Goal: Task Accomplishment & Management: Manage account settings

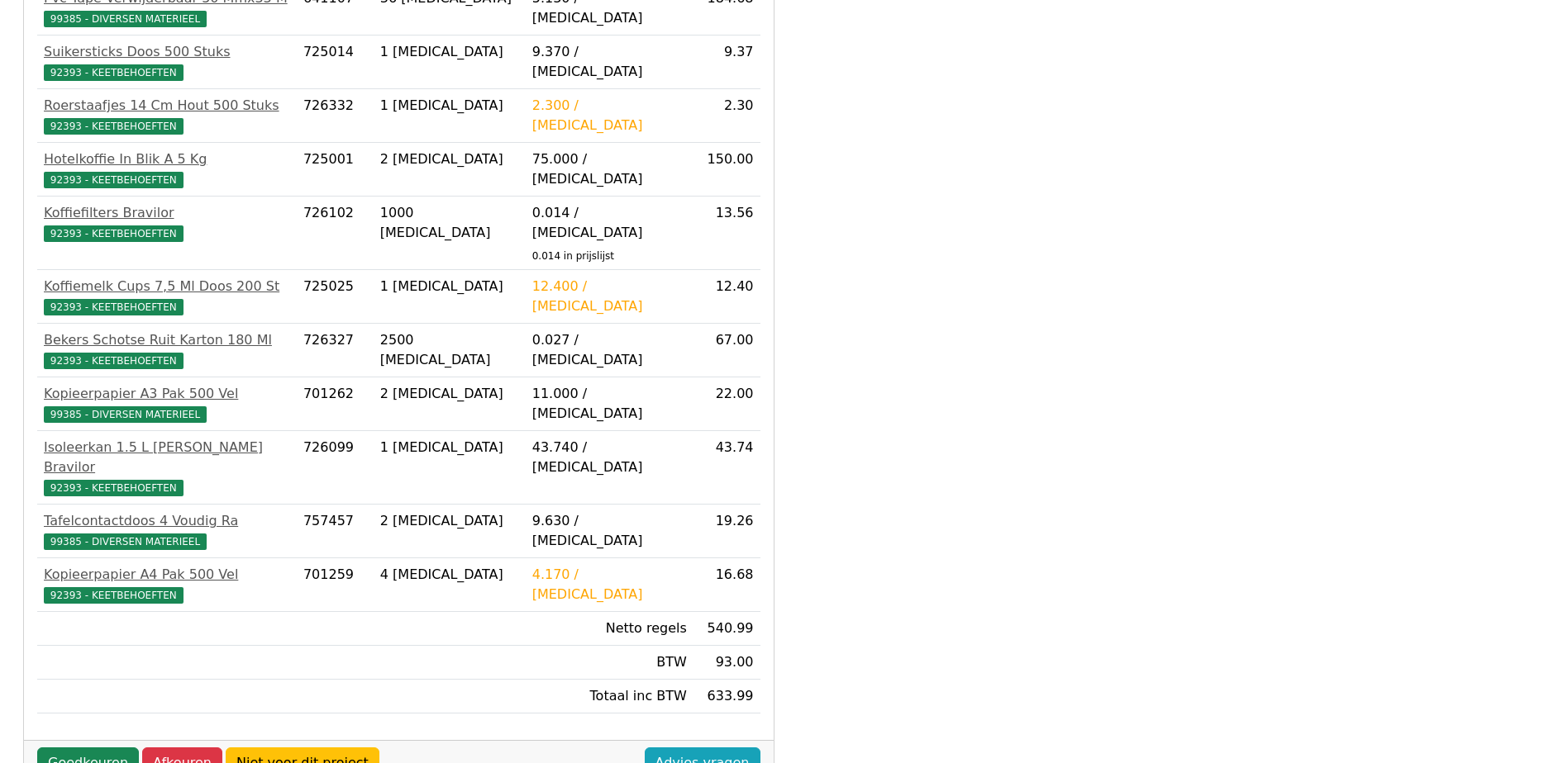
scroll to position [461, 0]
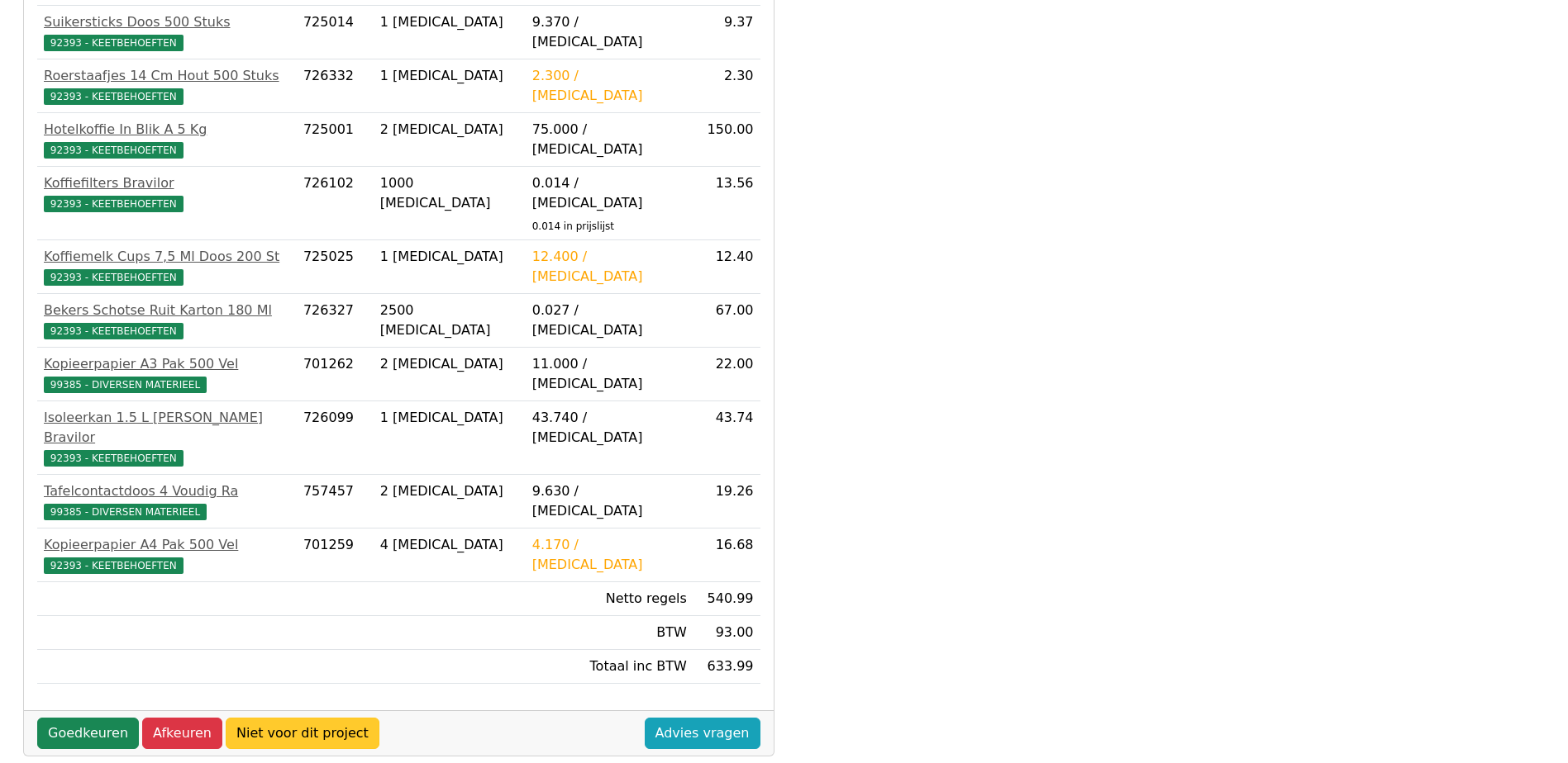
click at [303, 718] on link "Niet voor dit project" at bounding box center [302, 733] width 153 height 31
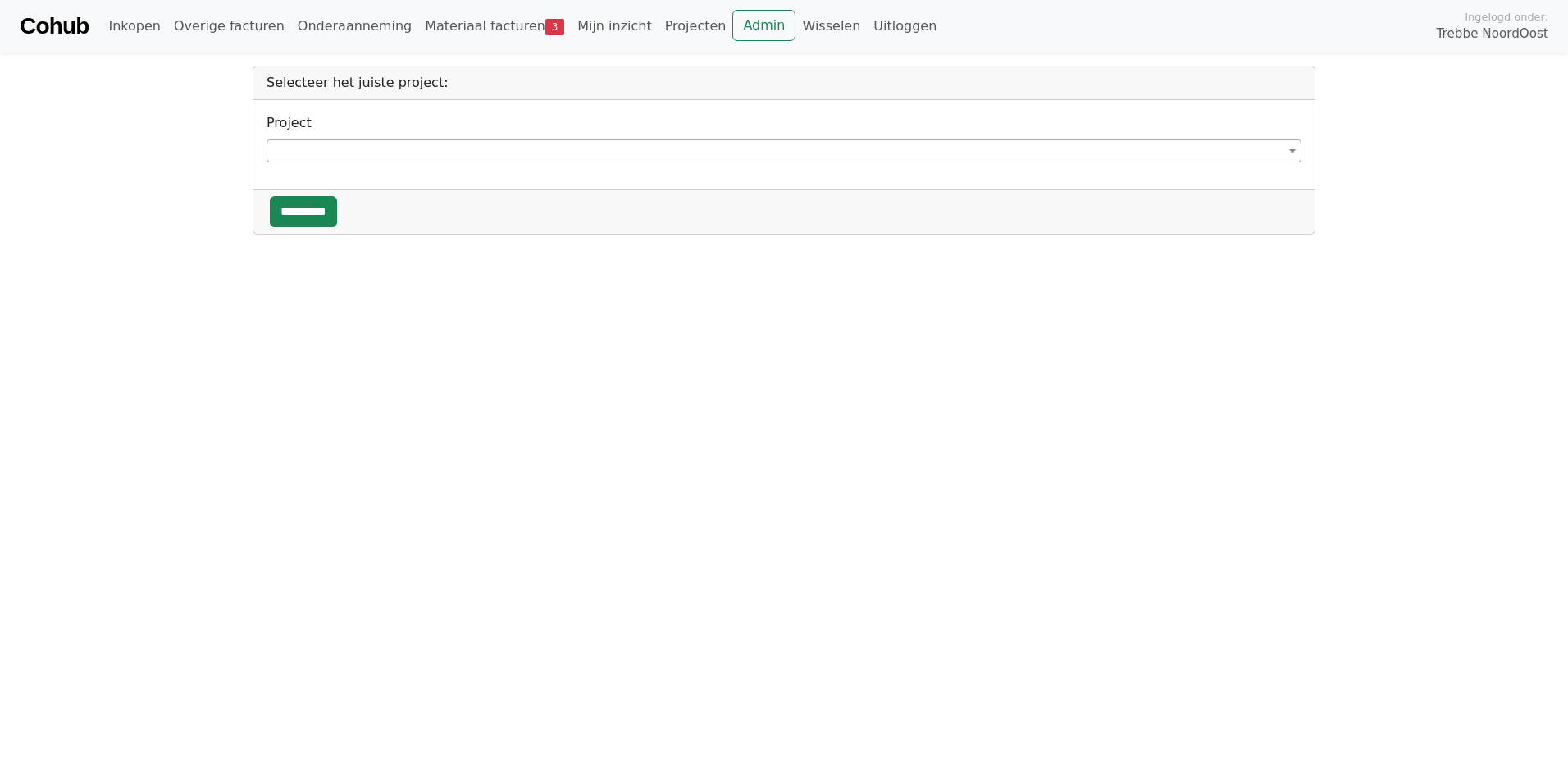
click at [313, 149] on span at bounding box center [784, 151] width 1035 height 23
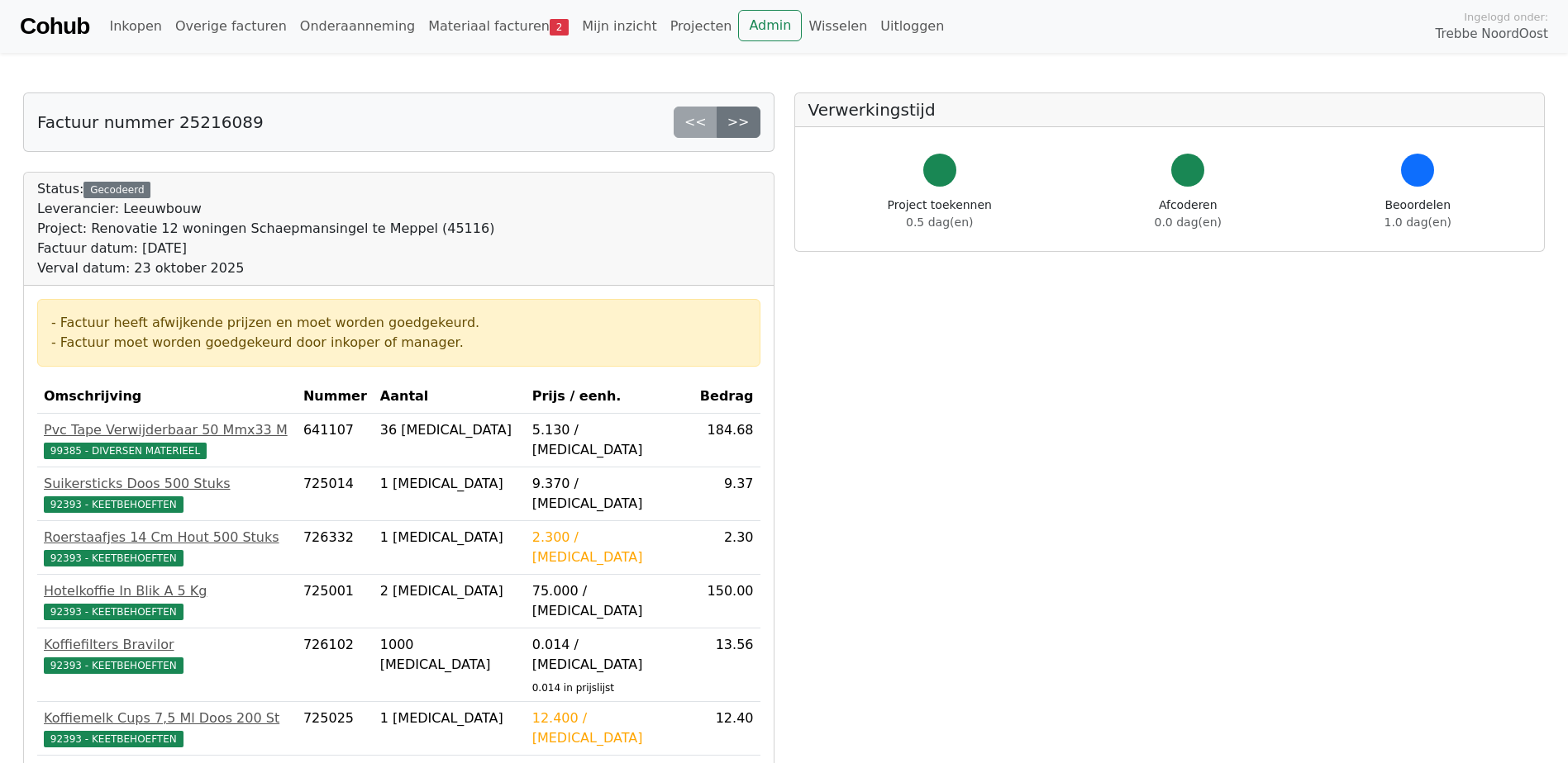
scroll to position [461, 0]
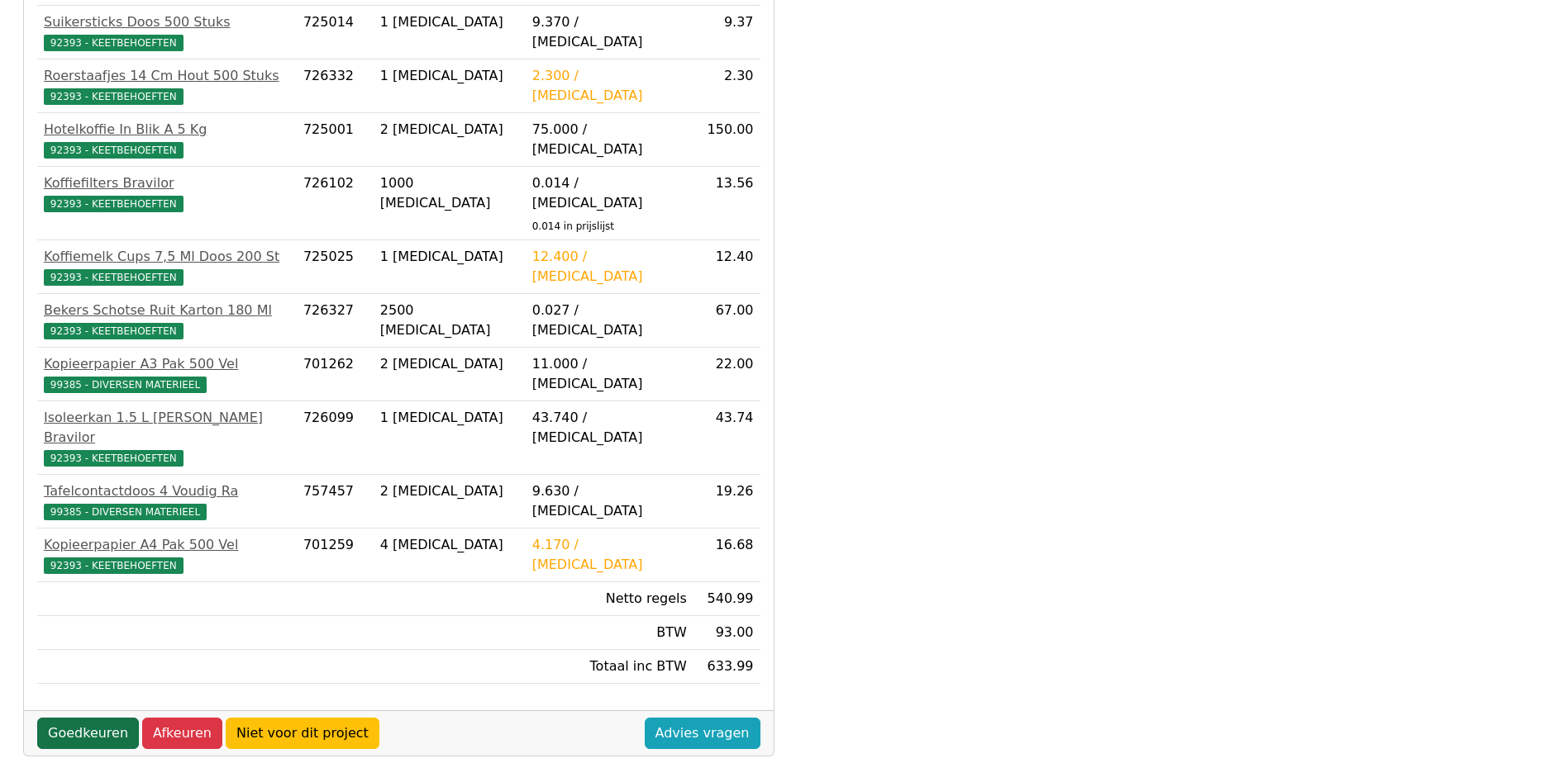
click at [84, 718] on link "Goedkeuren" at bounding box center [87, 733] width 101 height 31
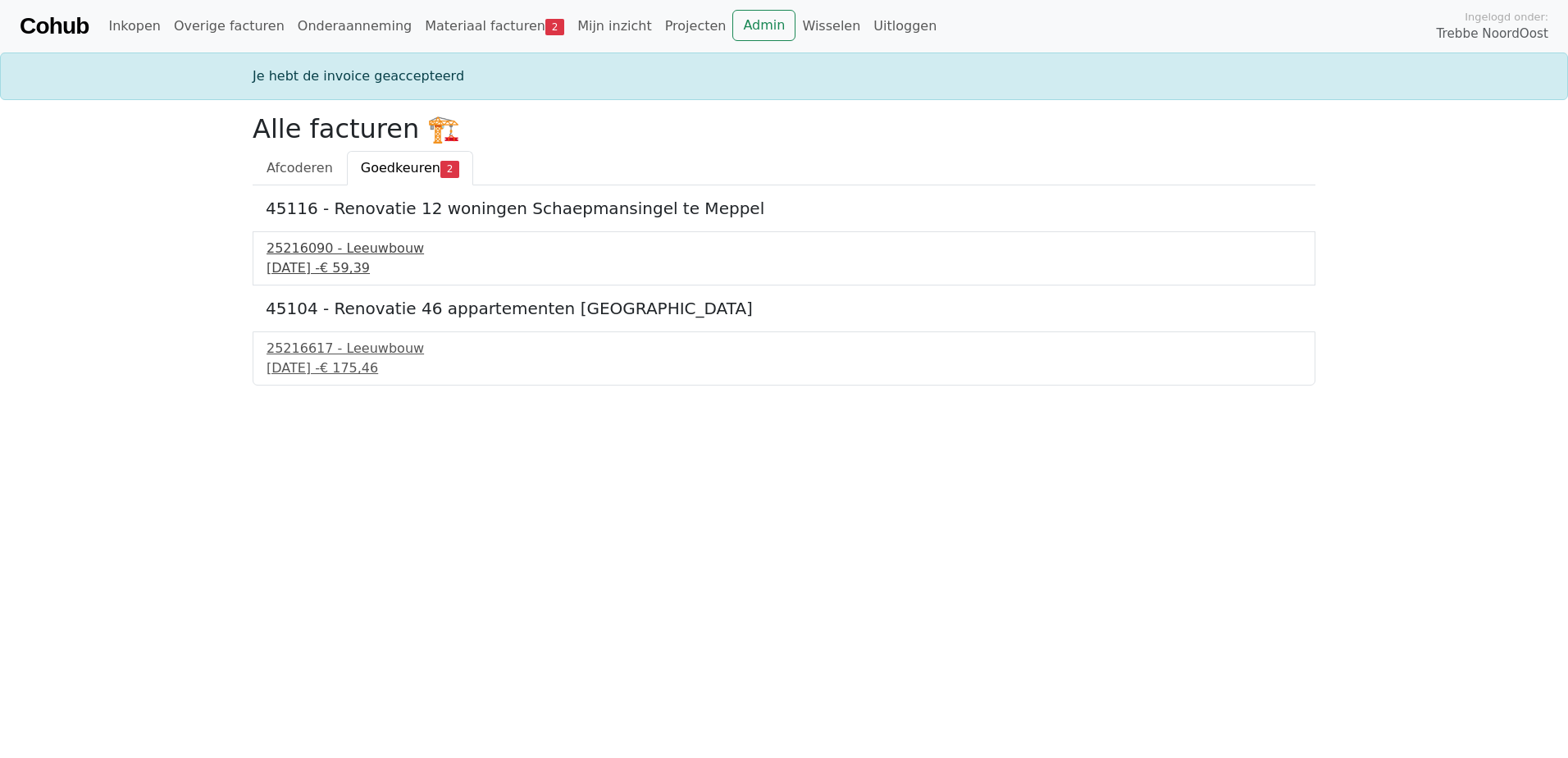
click at [349, 248] on div "25216090 - Leeuwbouw" at bounding box center [784, 249] width 1035 height 20
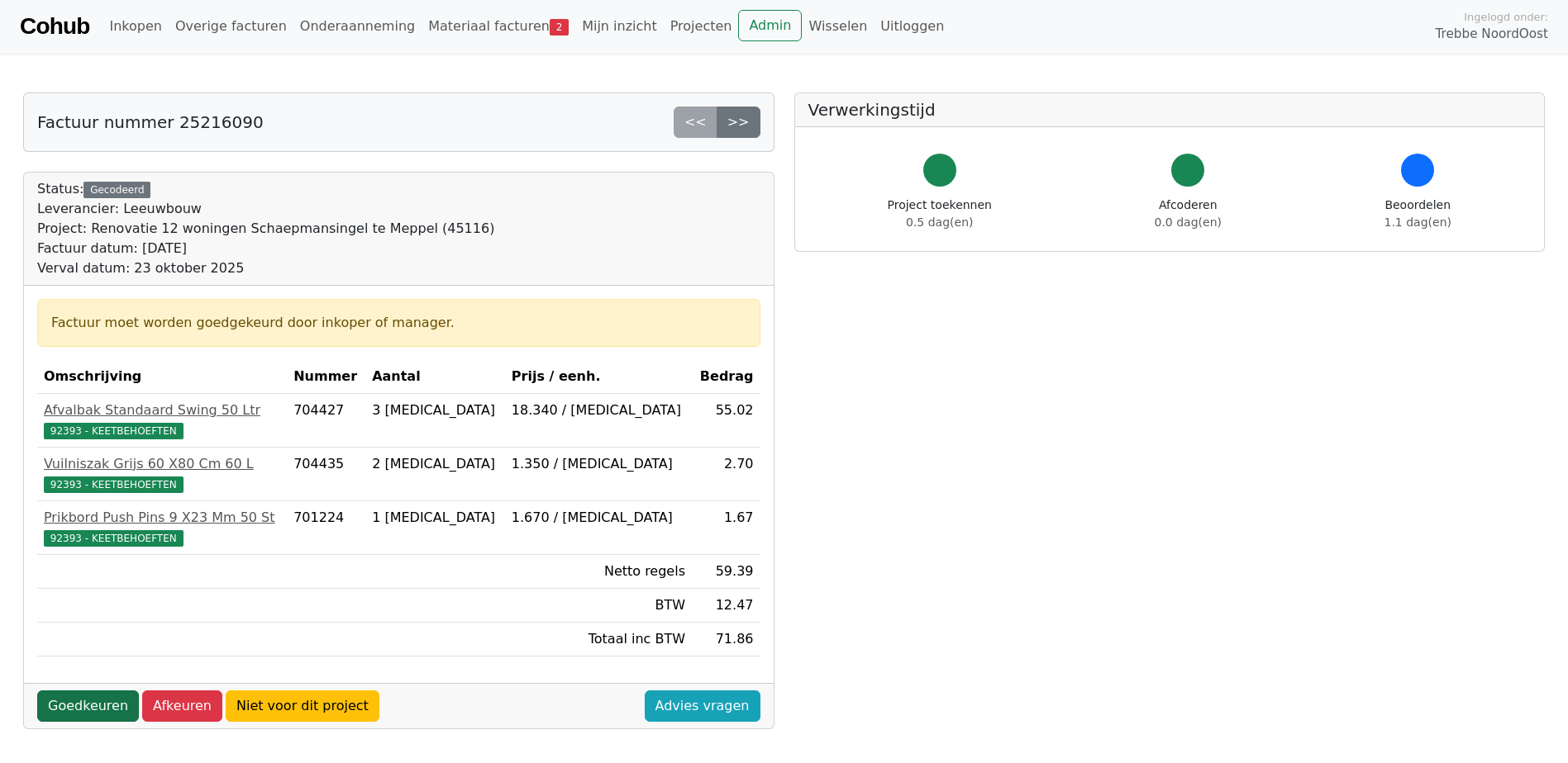
click at [69, 710] on link "Goedkeuren" at bounding box center [87, 705] width 101 height 31
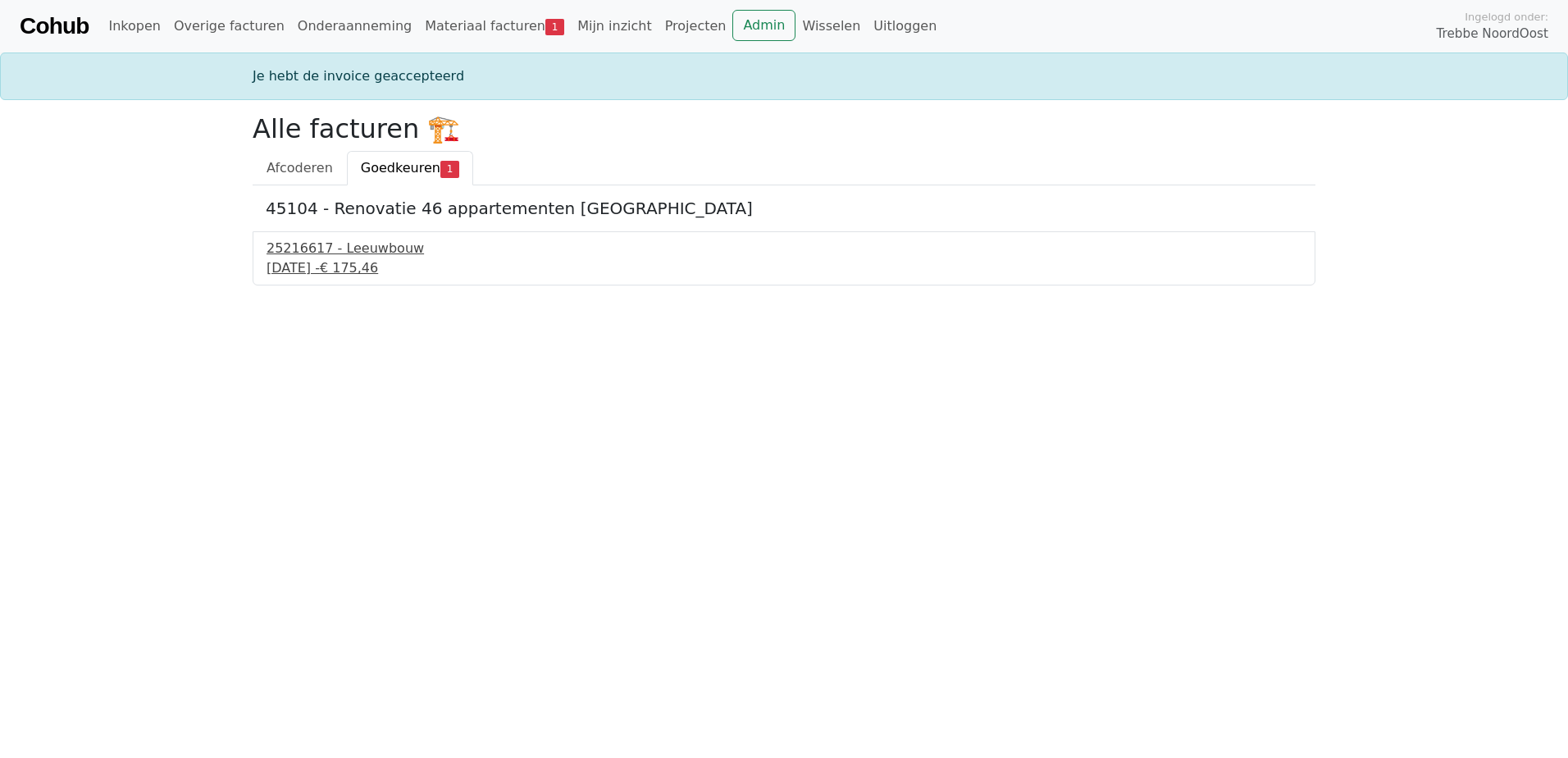
click at [344, 260] on div "24 september 2025 - € 175,46" at bounding box center [784, 269] width 1035 height 20
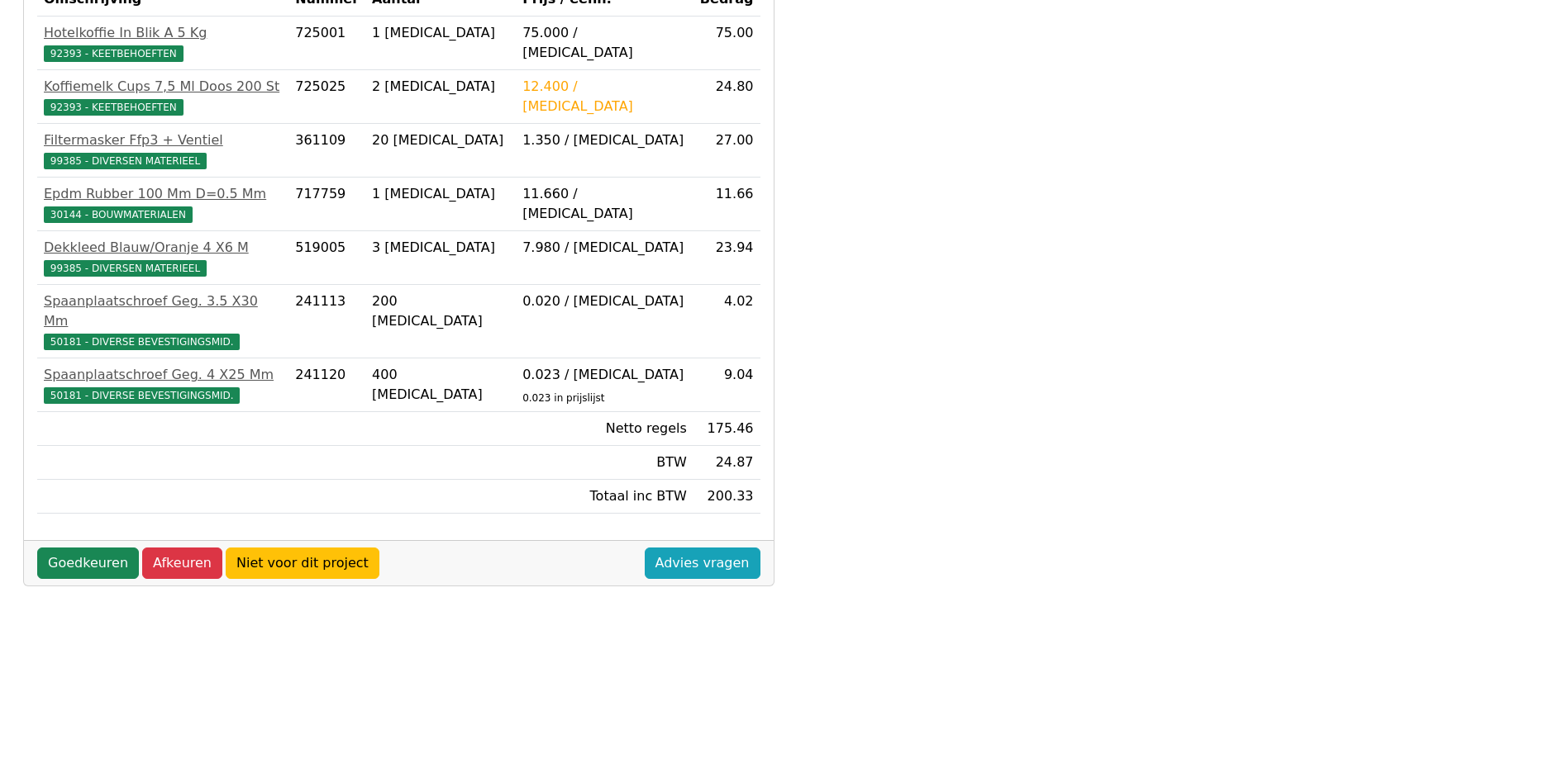
scroll to position [461, 0]
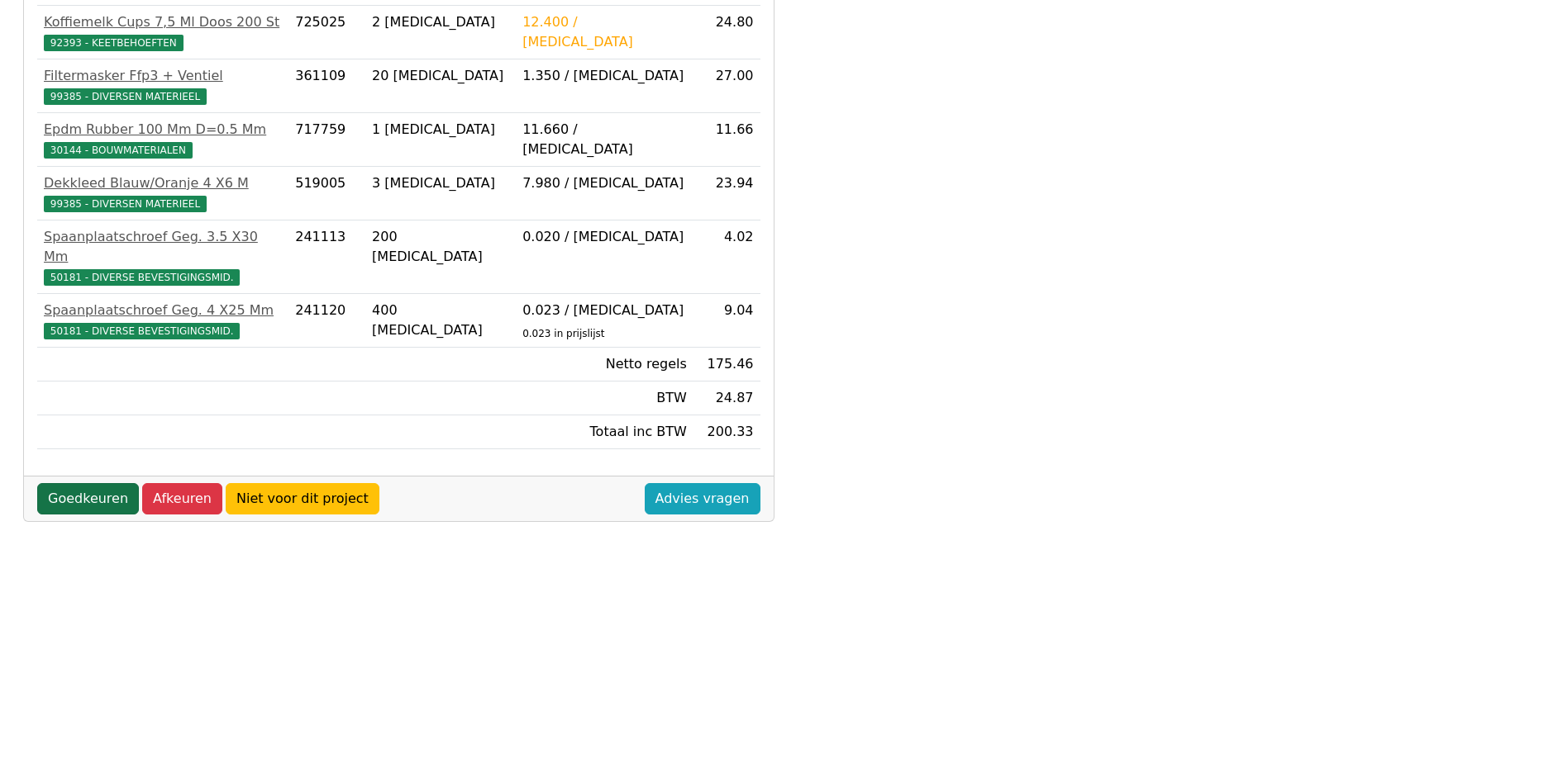
click at [68, 483] on link "Goedkeuren" at bounding box center [87, 498] width 101 height 31
